Goal: Transaction & Acquisition: Purchase product/service

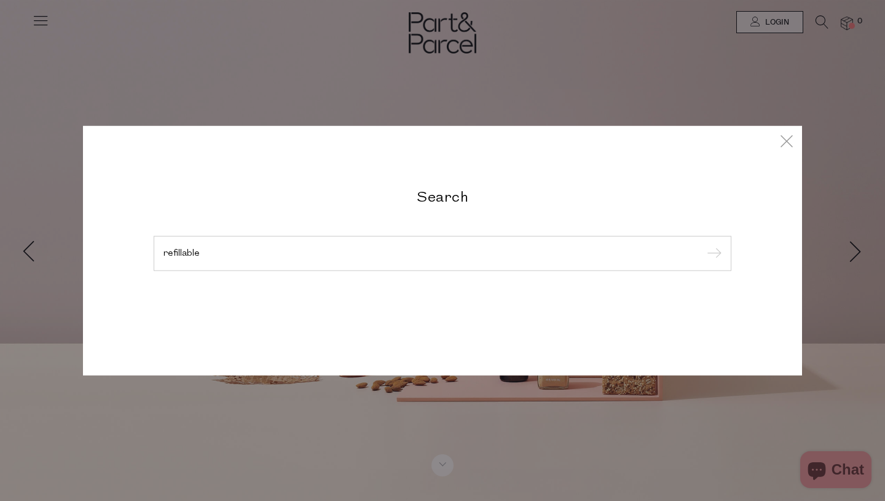
type input "refillable"
click at [703, 245] on input "submit" at bounding box center [712, 254] width 18 height 18
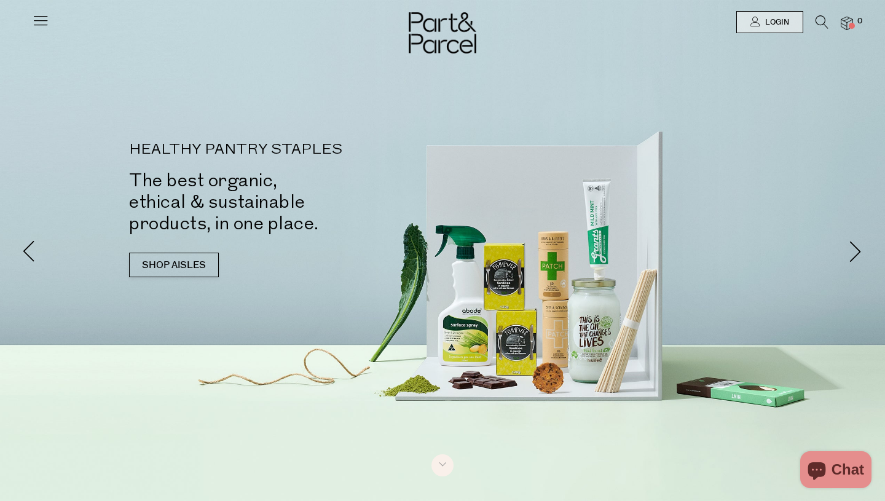
click at [824, 23] on icon at bounding box center [822, 22] width 13 height 14
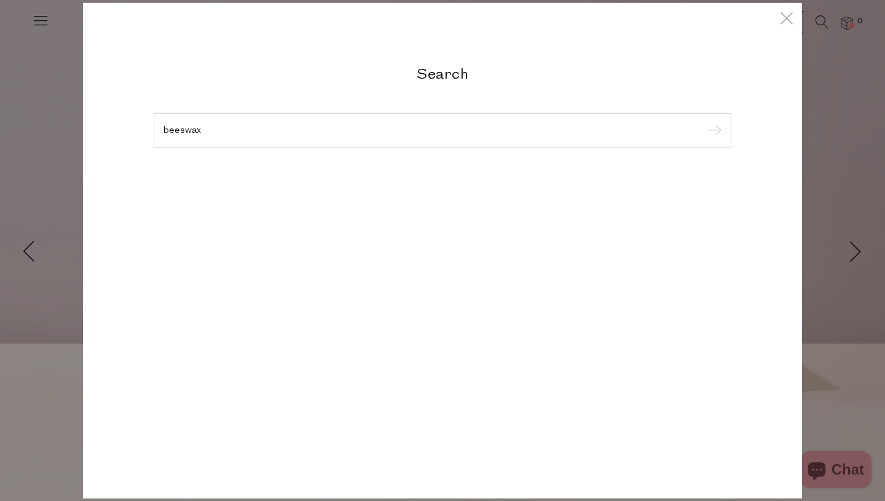
type input "beeswax"
click at [703, 122] on input "submit" at bounding box center [712, 131] width 18 height 18
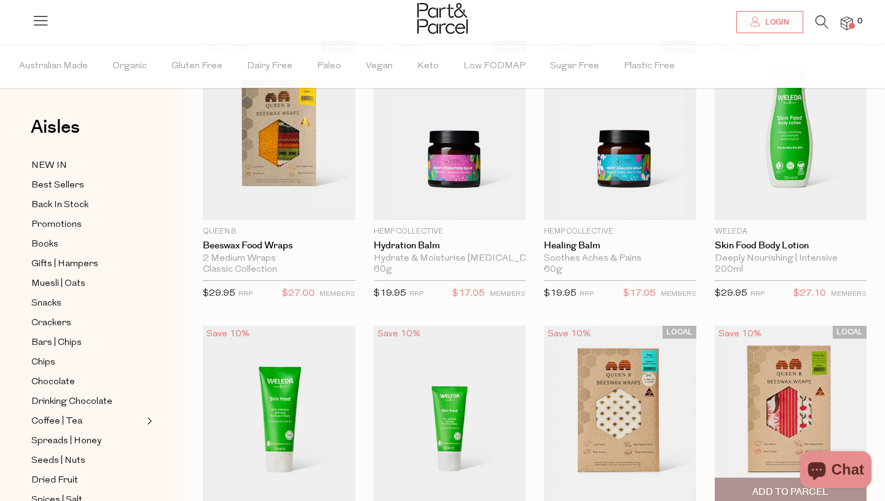
scroll to position [74, 0]
